Goal: Transaction & Acquisition: Book appointment/travel/reservation

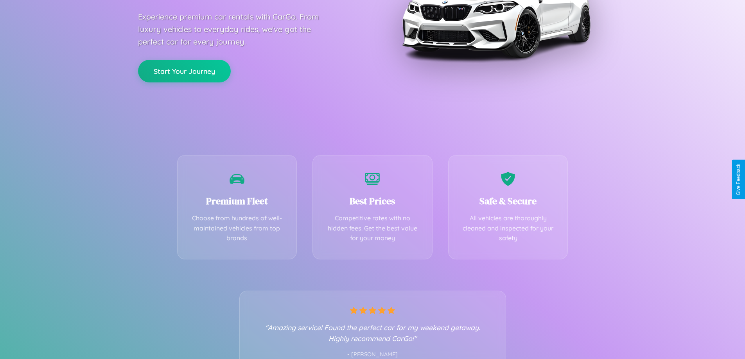
scroll to position [154, 0]
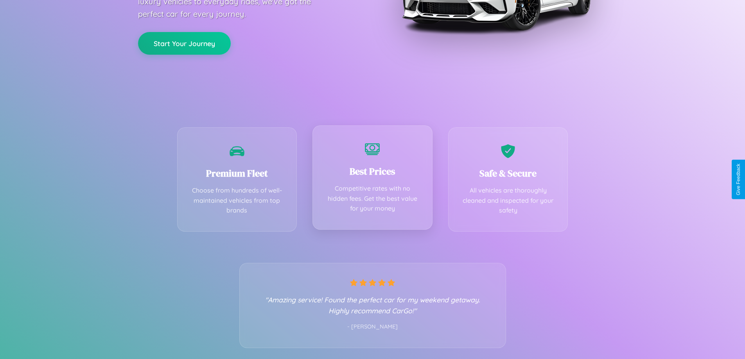
click at [372, 179] on div "Best Prices Competitive rates with no hidden fees. Get the best value for your …" at bounding box center [372, 177] width 120 height 104
click at [184, 43] on button "Start Your Journey" at bounding box center [184, 42] width 93 height 23
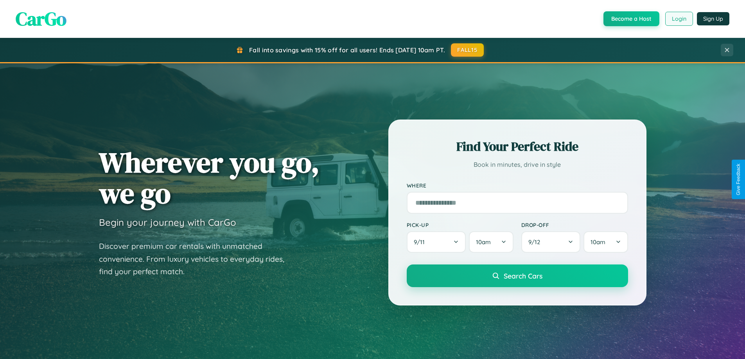
click at [678, 19] on button "Login" at bounding box center [679, 19] width 28 height 14
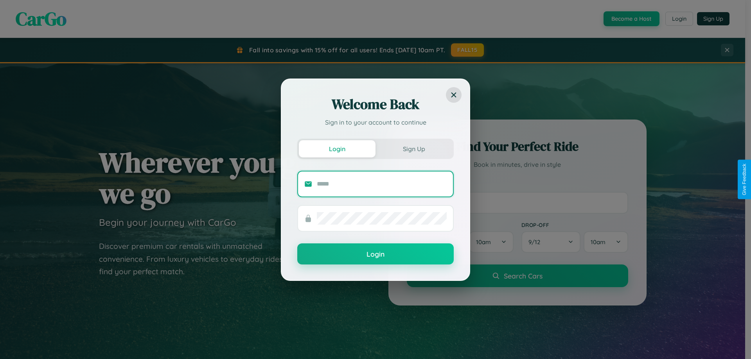
click at [382, 184] on input "text" at bounding box center [382, 184] width 130 height 13
type input "**********"
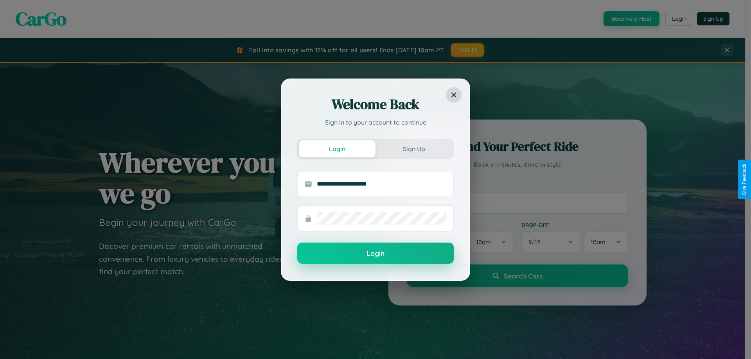
click at [375, 253] on button "Login" at bounding box center [375, 253] width 156 height 21
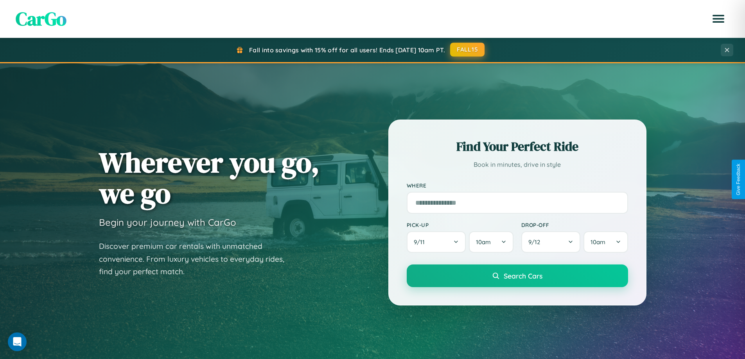
click at [468, 50] on button "FALL15" at bounding box center [467, 50] width 34 height 14
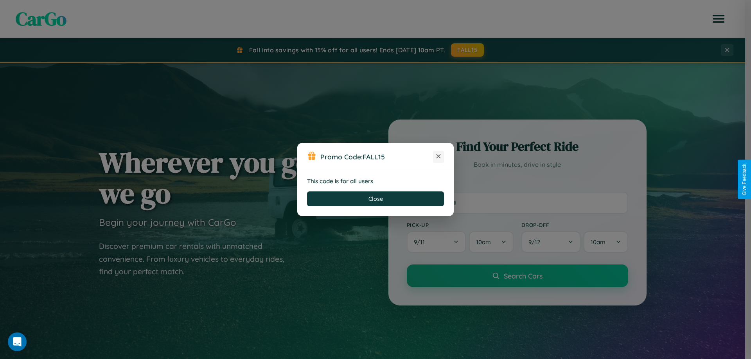
click at [438, 157] on icon at bounding box center [438, 156] width 8 height 8
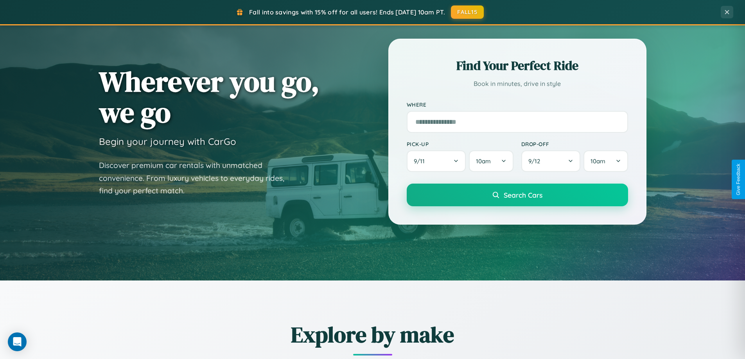
scroll to position [538, 0]
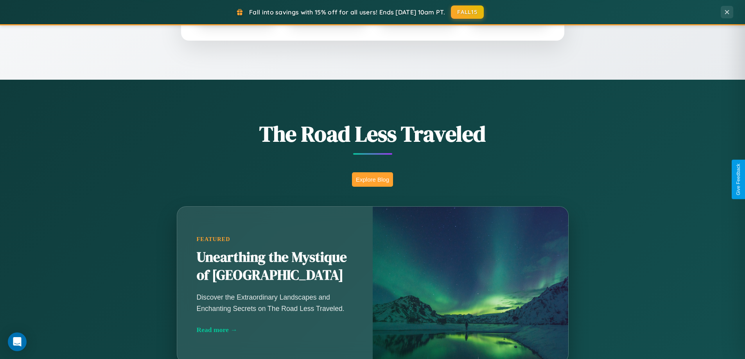
click at [372, 179] on button "Explore Blog" at bounding box center [372, 179] width 41 height 14
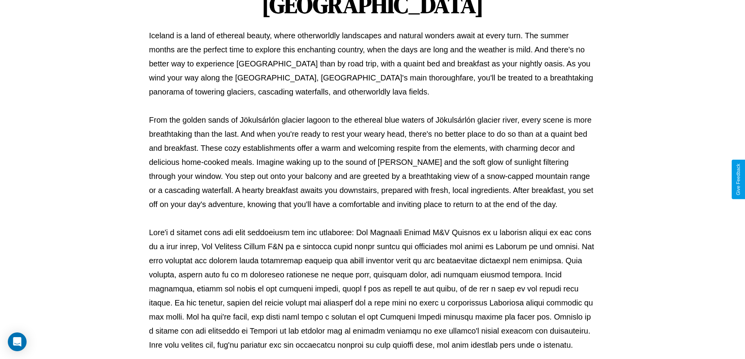
scroll to position [253, 0]
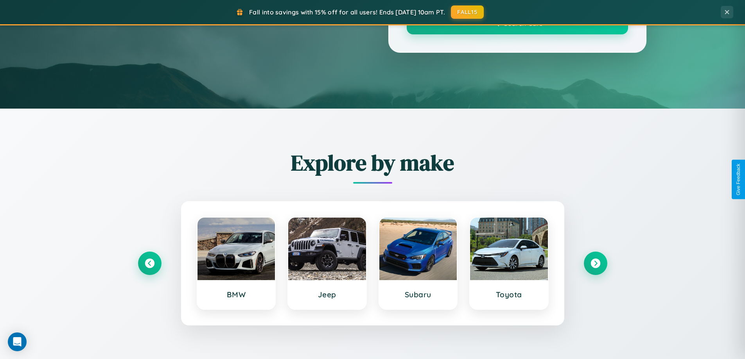
scroll to position [538, 0]
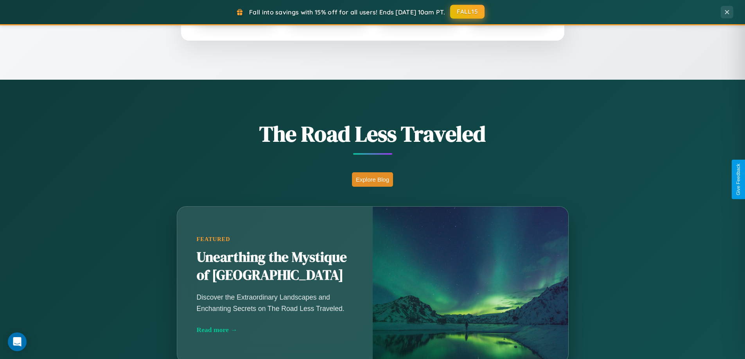
click at [468, 12] on button "FALL15" at bounding box center [467, 12] width 34 height 14
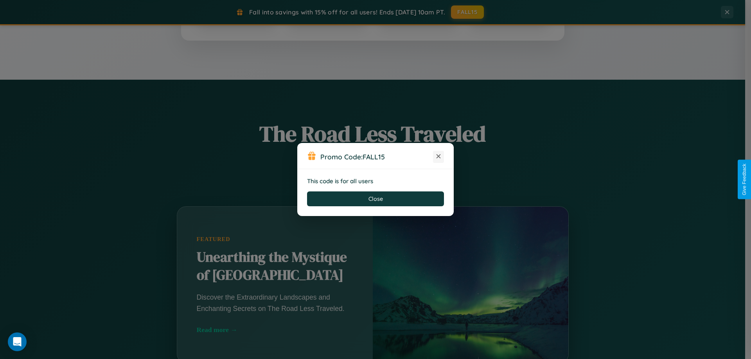
click at [438, 157] on icon at bounding box center [438, 156] width 8 height 8
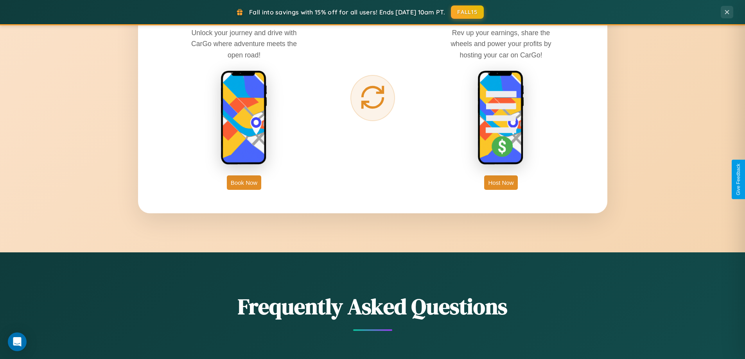
scroll to position [1256, 0]
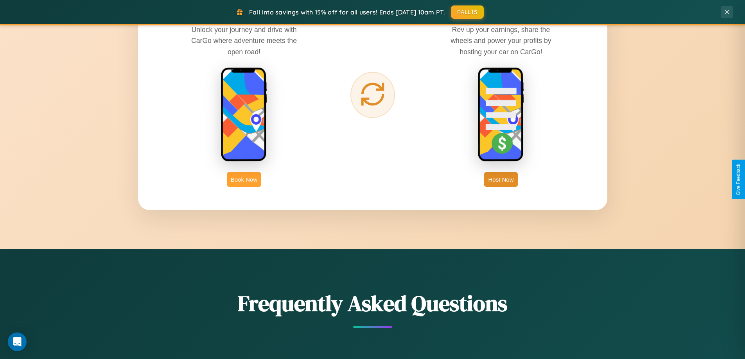
click at [244, 179] on button "Book Now" at bounding box center [244, 179] width 34 height 14
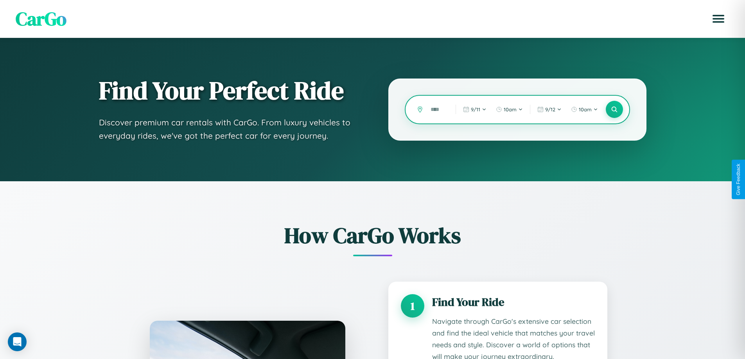
click at [437, 109] on input "text" at bounding box center [436, 110] width 21 height 14
type input "*"
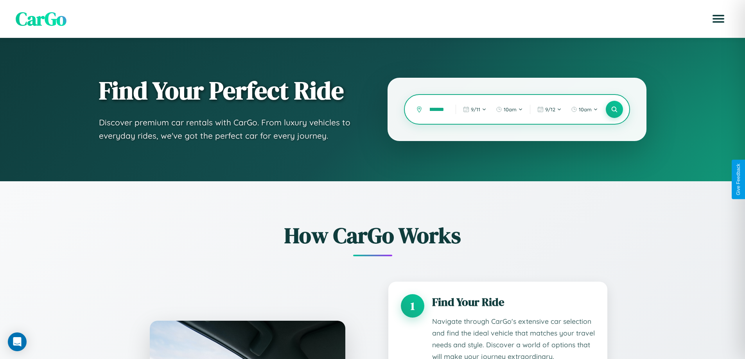
scroll to position [0, 17]
type input "**********"
click at [614, 109] on icon at bounding box center [613, 109] width 7 height 7
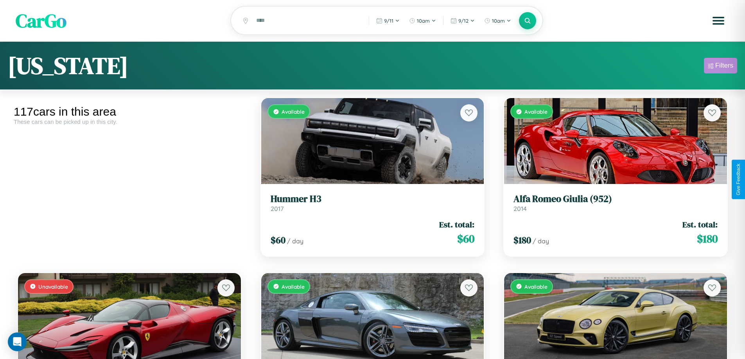
click at [720, 67] on div "Filters" at bounding box center [724, 66] width 18 height 8
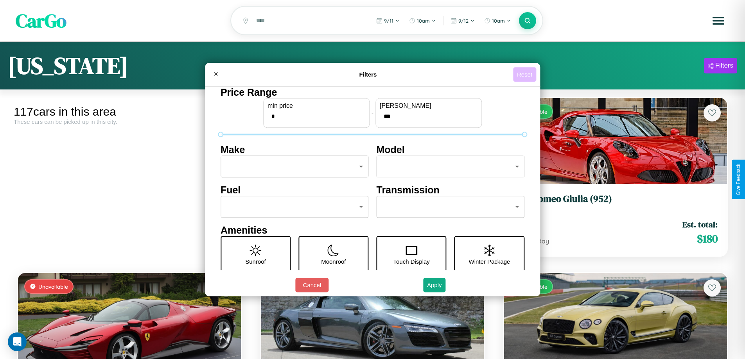
click at [525, 74] on button "Reset" at bounding box center [524, 74] width 23 height 14
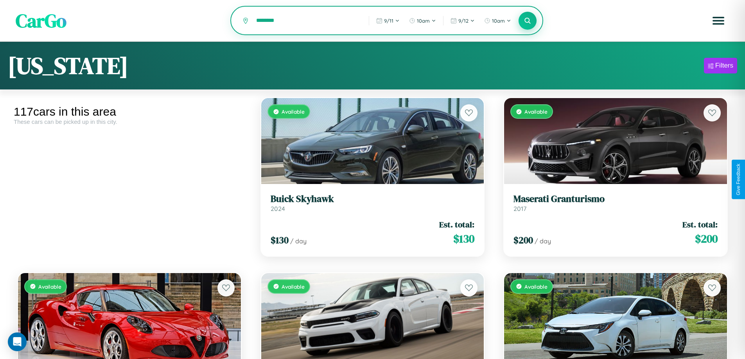
type input "********"
click at [527, 21] on icon at bounding box center [527, 20] width 7 height 7
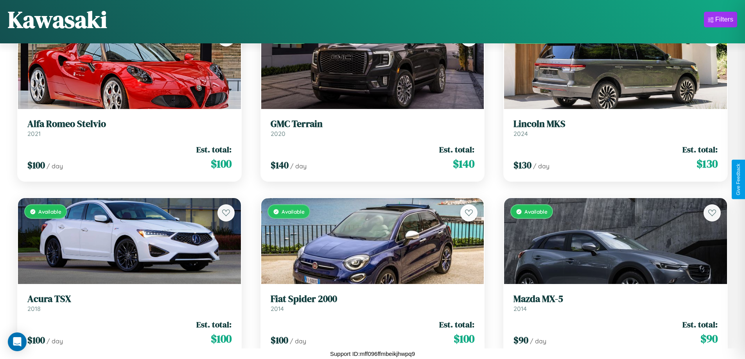
scroll to position [1860, 0]
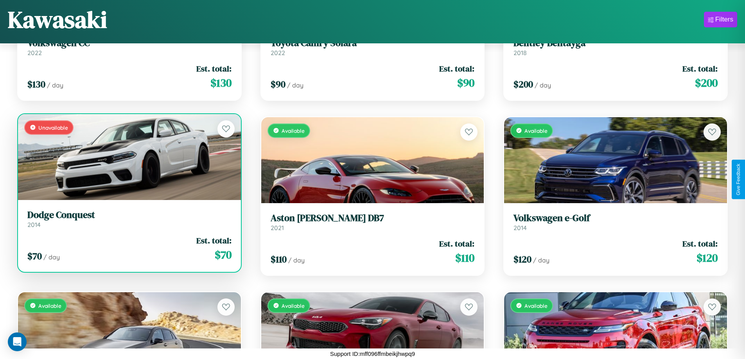
click at [128, 222] on link "Dodge Conquest 2014" at bounding box center [129, 219] width 204 height 19
